Goal: Use online tool/utility: Utilize a website feature to perform a specific function

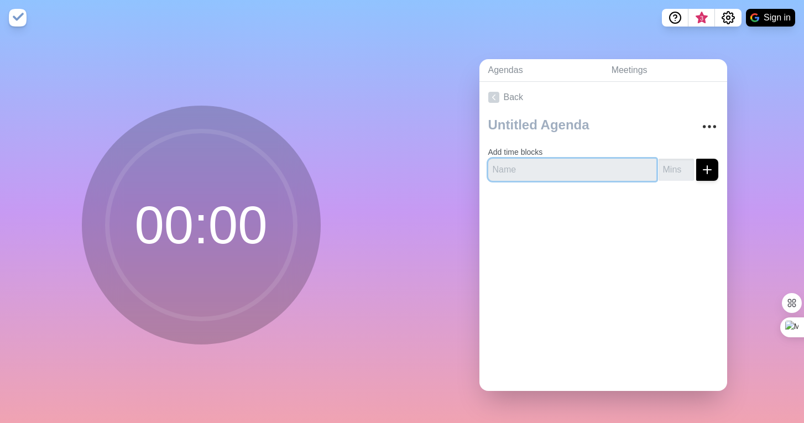
click at [541, 167] on input "text" at bounding box center [572, 170] width 168 height 22
type input "hang"
click at [709, 167] on icon "submit" at bounding box center [706, 169] width 13 height 13
type input "1"
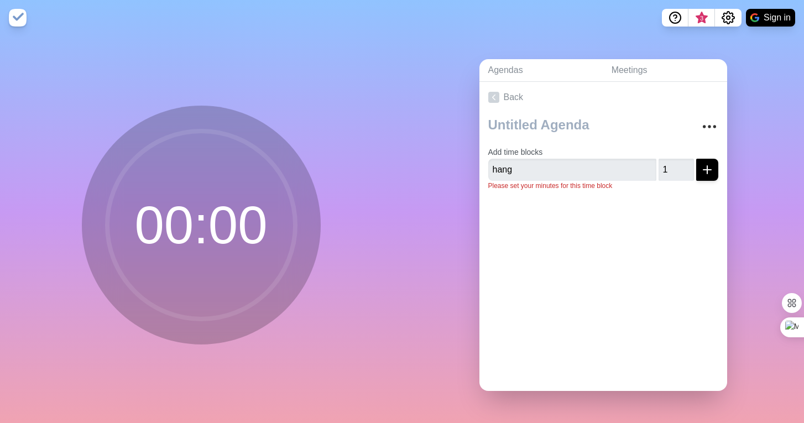
click at [719, 173] on div "Add time blocks hang 1 Please set your minutes for this time block" at bounding box center [603, 156] width 248 height 87
click at [704, 170] on line "submit" at bounding box center [707, 170] width 8 height 0
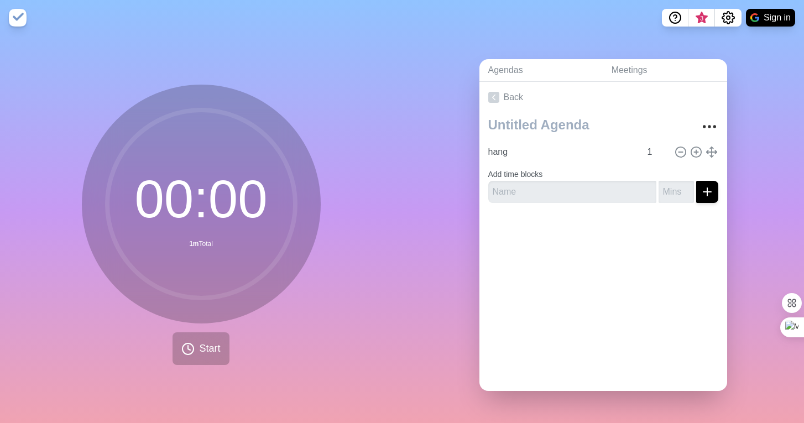
click at [709, 170] on form "Add time blocks" at bounding box center [603, 183] width 230 height 40
click at [587, 199] on input "text" at bounding box center [572, 192] width 168 height 22
type input "updates"
click at [671, 185] on input "number" at bounding box center [675, 192] width 35 height 22
type input "1"
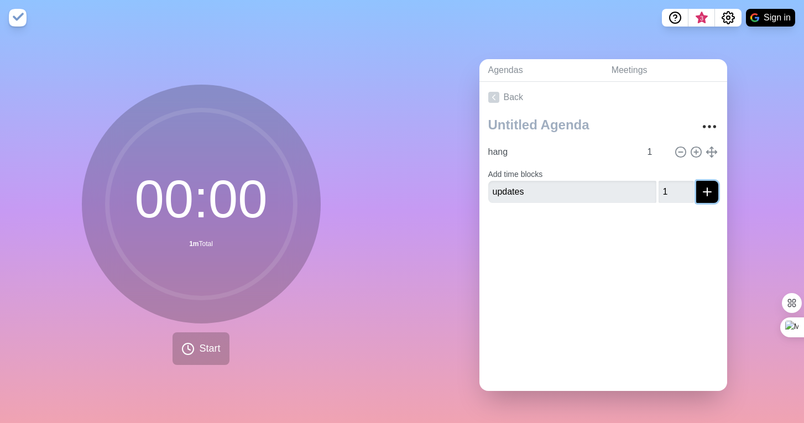
click at [711, 195] on icon "submit" at bounding box center [706, 191] width 13 height 13
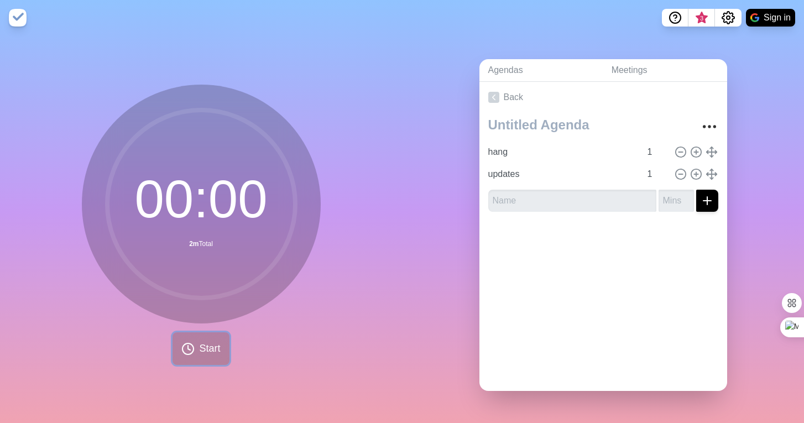
click at [204, 347] on span "Start" at bounding box center [209, 348] width 21 height 15
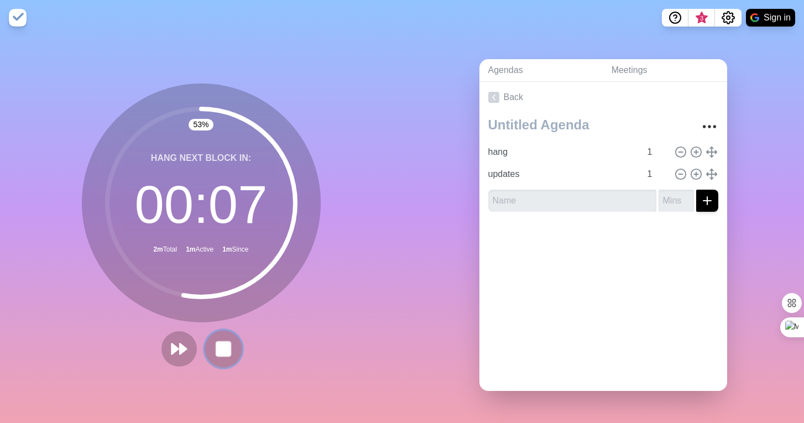
click at [224, 348] on rect at bounding box center [223, 349] width 14 height 14
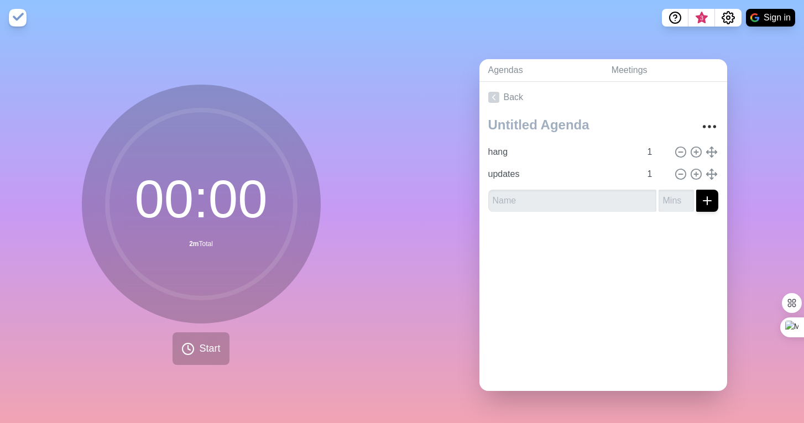
click at [376, 181] on div "00 : 00 2m Total Start" at bounding box center [201, 229] width 402 height 388
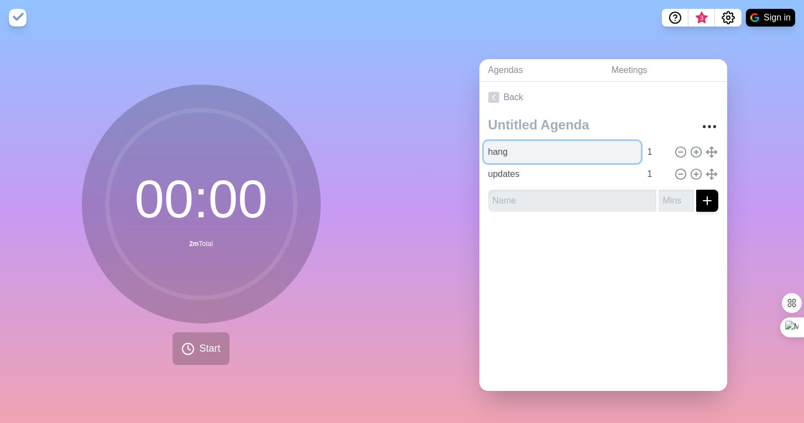
click at [601, 154] on input "hang" at bounding box center [562, 152] width 157 height 22
type input "Check in"
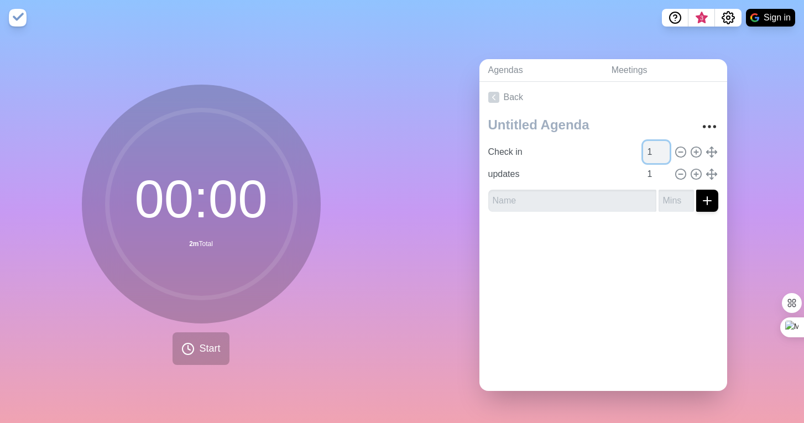
click at [657, 150] on input "1" at bounding box center [656, 152] width 27 height 22
type input "5"
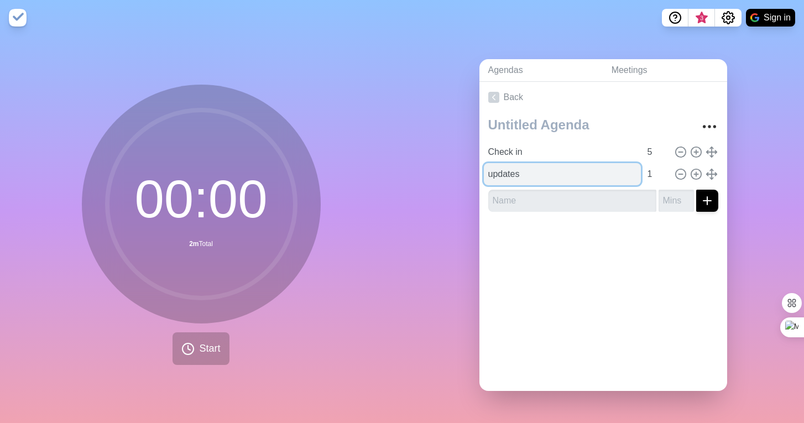
click at [589, 176] on input "updates" at bounding box center [562, 174] width 157 height 22
type input "Updates"
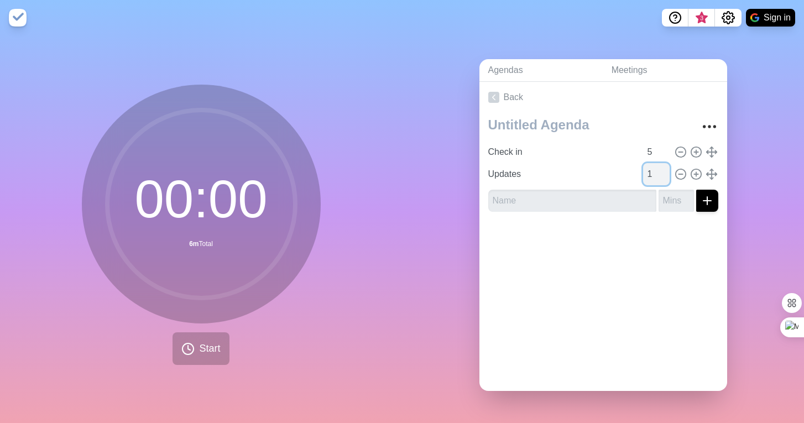
click at [648, 169] on input "1" at bounding box center [656, 174] width 27 height 22
type input "10"
click at [610, 186] on form at bounding box center [603, 198] width 230 height 27
click at [611, 195] on input "text" at bounding box center [572, 201] width 168 height 22
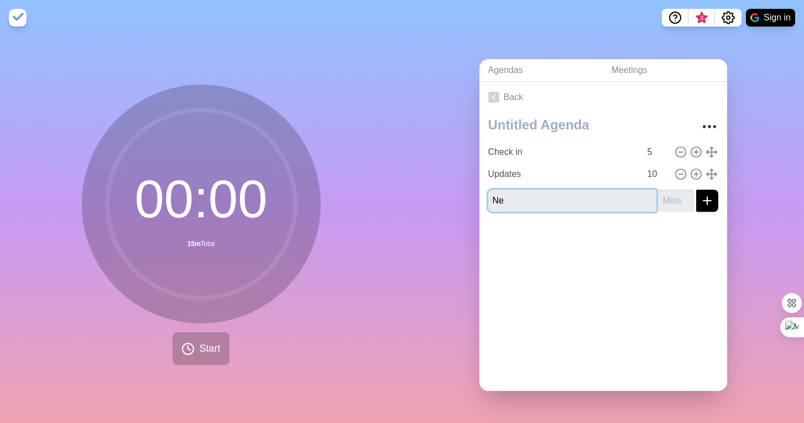
type input "N"
type input "Looking Forward"
click at [664, 203] on input "number" at bounding box center [675, 201] width 35 height 22
type input "10"
click at [708, 197] on icon "submit" at bounding box center [706, 200] width 13 height 13
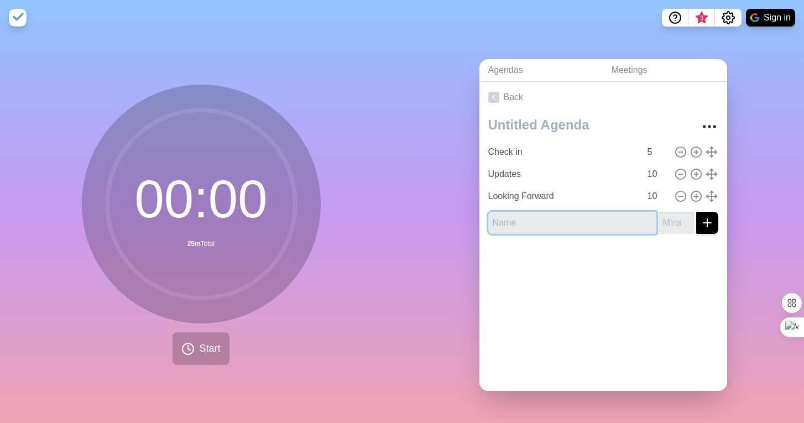
click at [609, 224] on input "text" at bounding box center [572, 223] width 168 height 22
type input "Closing remarks"
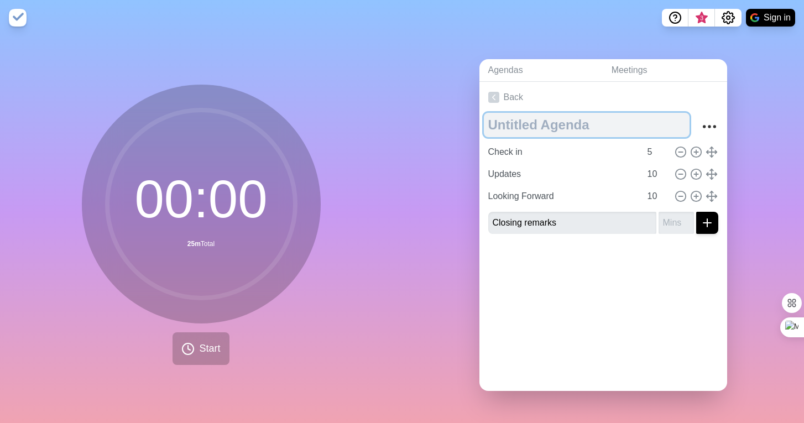
click at [587, 121] on textarea at bounding box center [587, 125] width 206 height 24
type textarea "30 Minute Check In"
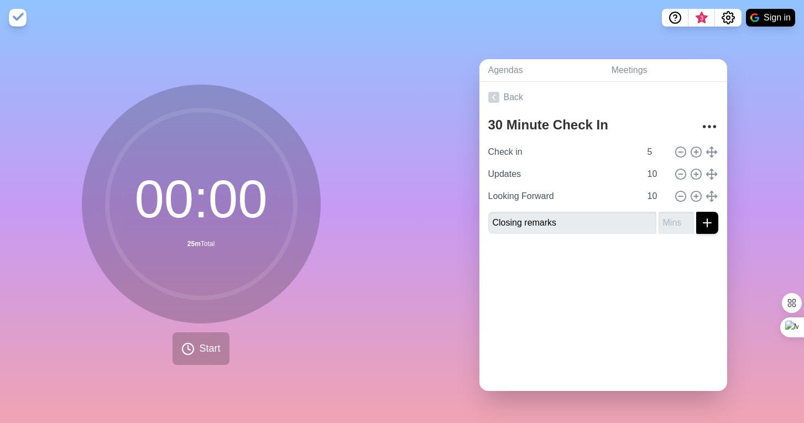
click at [671, 313] on div "Back 30 Minute Check In Check in 5 Updates 10 Looking Forward 10 Closing remarks" at bounding box center [603, 236] width 248 height 309
